Goal: Information Seeking & Learning: Find specific page/section

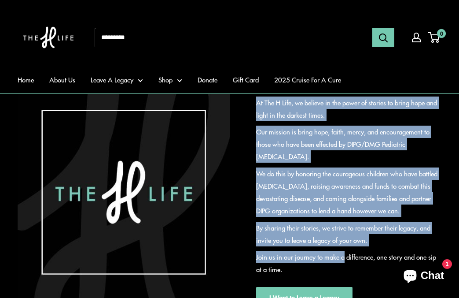
scroll to position [131, 0]
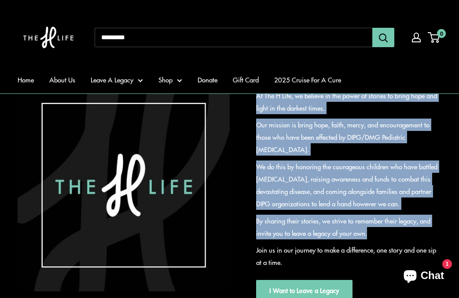
drag, startPoint x: 249, startPoint y: 180, endPoint x: 395, endPoint y: 254, distance: 163.3
click at [395, 254] on div "Join the Fight Against DIPG At The H Life, we believe in the power of stories t…" at bounding box center [336, 185] width 212 height 232
copy div "At The H Life, we believe in the power of stories to bring hope and light in th…"
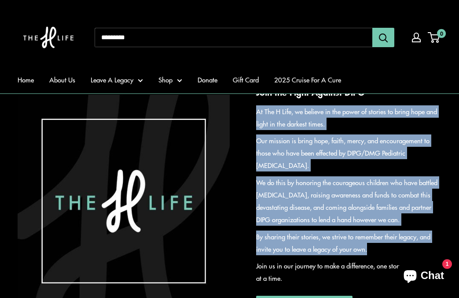
scroll to position [115, 0]
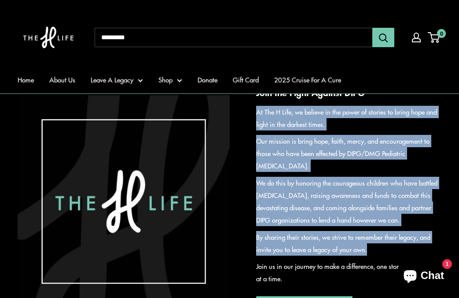
click at [54, 44] on img at bounding box center [49, 37] width 62 height 57
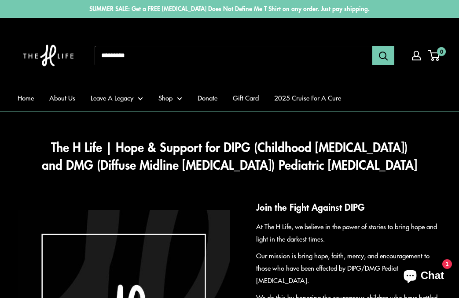
click at [192, 63] on input "Search..." at bounding box center [234, 55] width 278 height 19
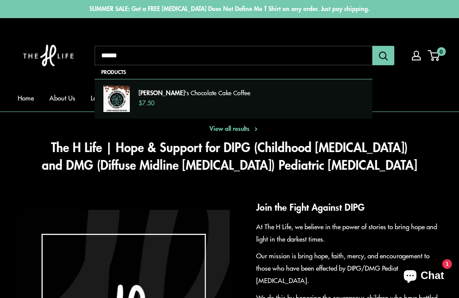
type input "******"
click at [212, 91] on p "Esther 's Chocolate Cake Coffee" at bounding box center [251, 93] width 225 height 9
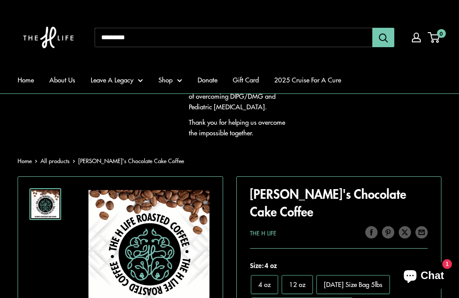
scroll to position [113, 0]
